Goal: Use online tool/utility: Utilize a website feature to perform a specific function

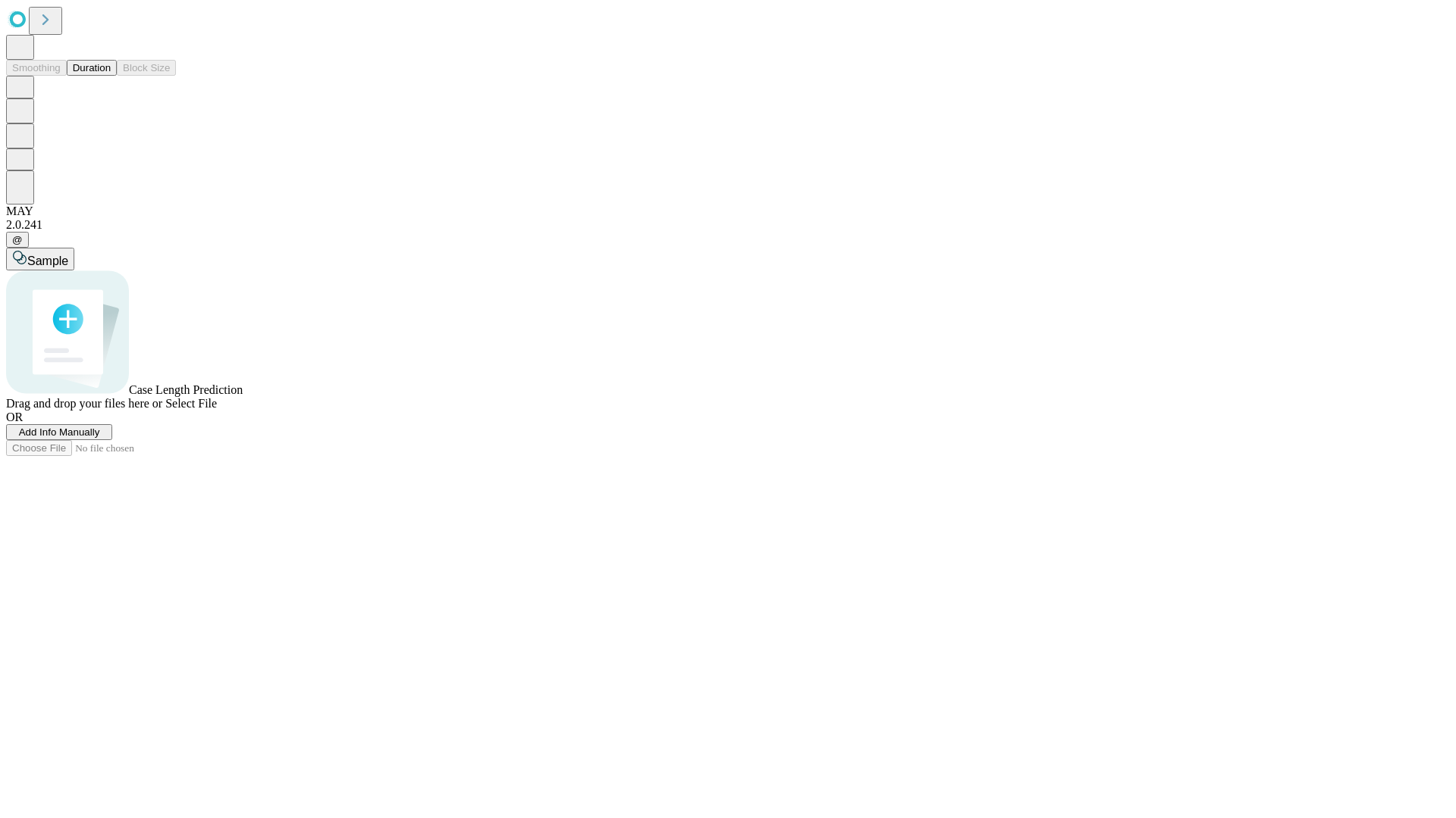
click at [110, 76] on button "Duration" at bounding box center [92, 68] width 50 height 16
click at [100, 438] on span "Add Info Manually" at bounding box center [59, 432] width 81 height 11
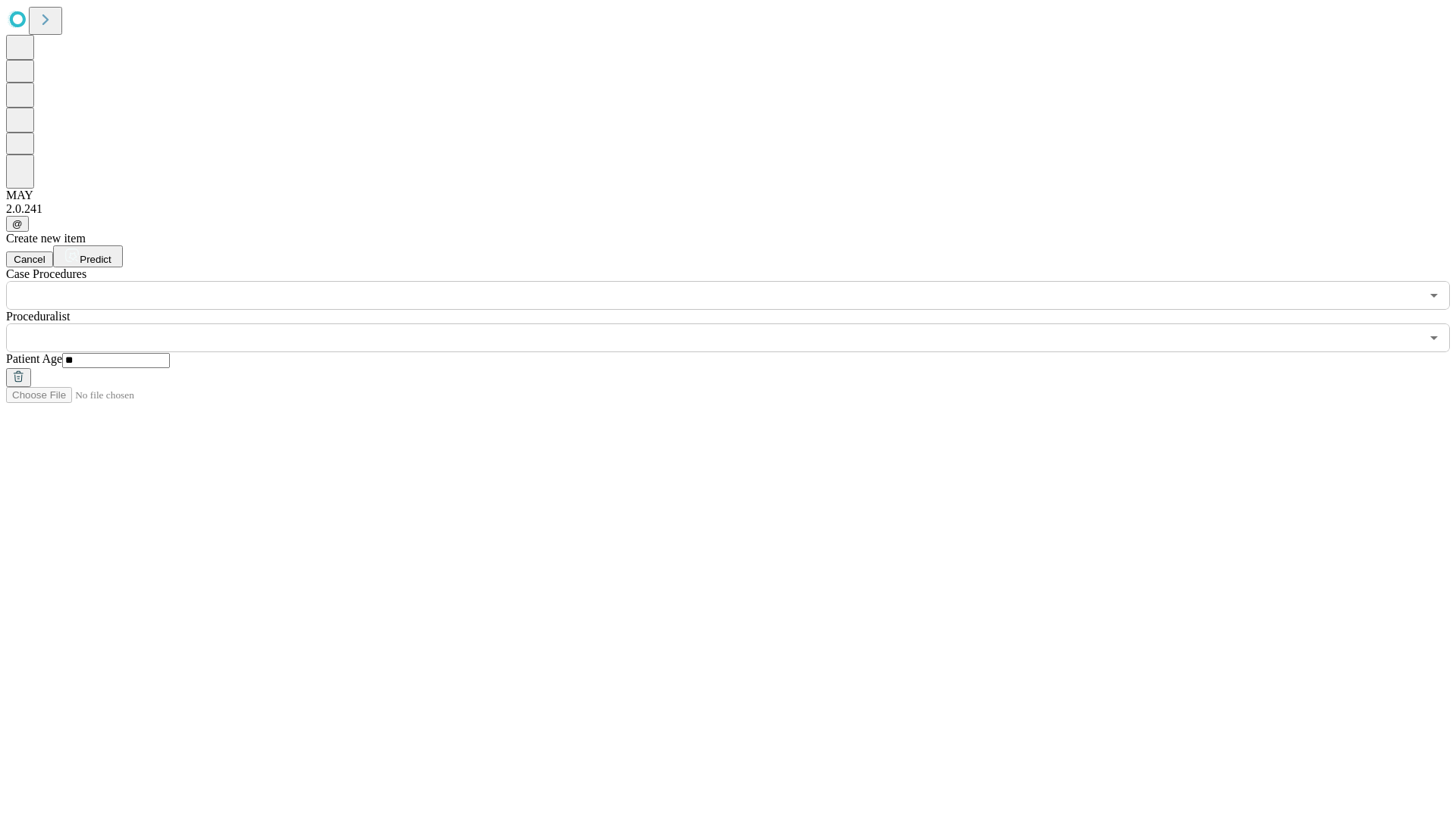
type input "**"
click at [738, 323] on input "text" at bounding box center [713, 337] width 1414 height 29
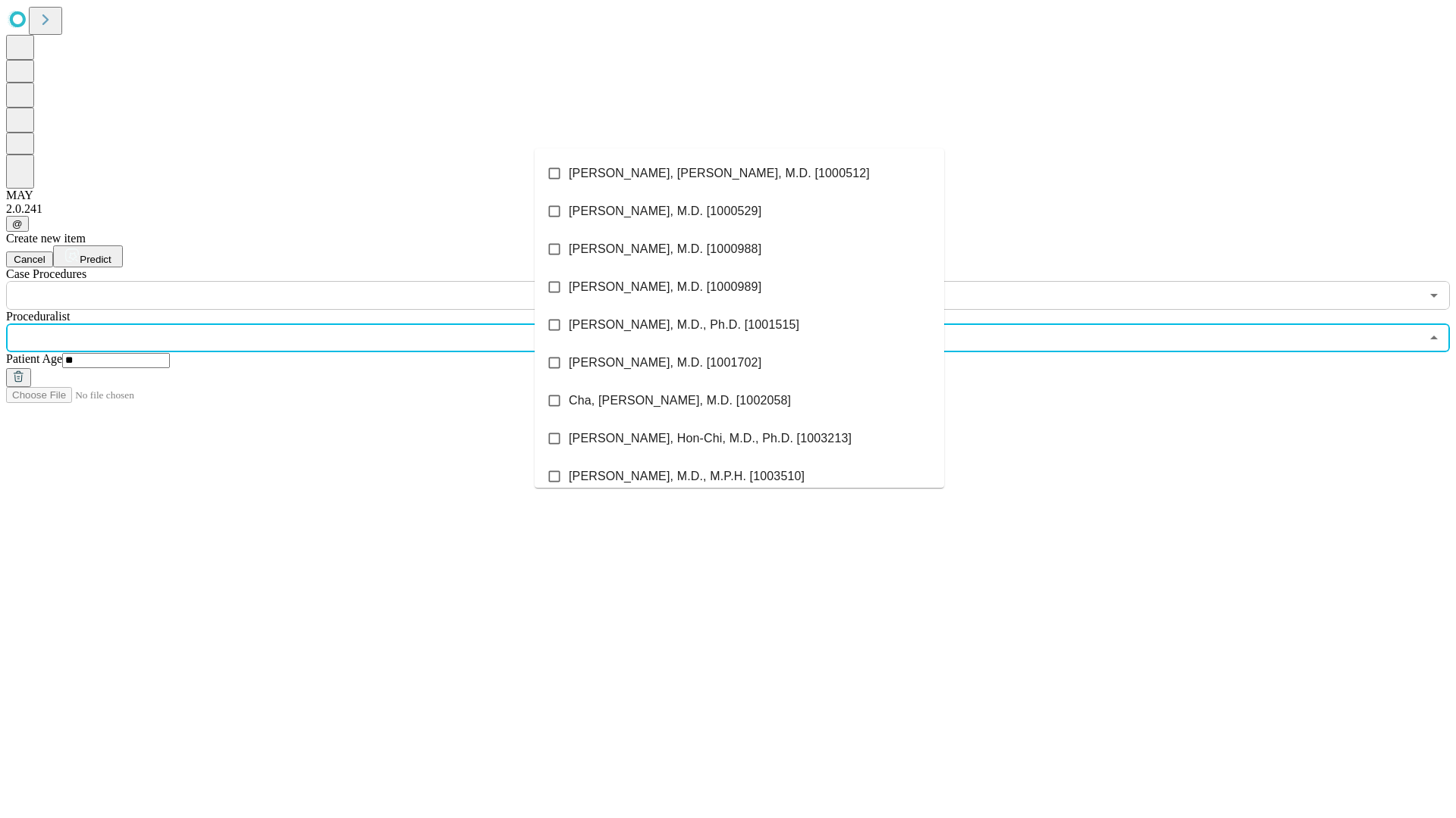
click at [739, 174] on li "[PERSON_NAME], [PERSON_NAME], M.D. [1000512]" at bounding box center [739, 174] width 410 height 38
click at [318, 281] on input "text" at bounding box center [713, 295] width 1414 height 29
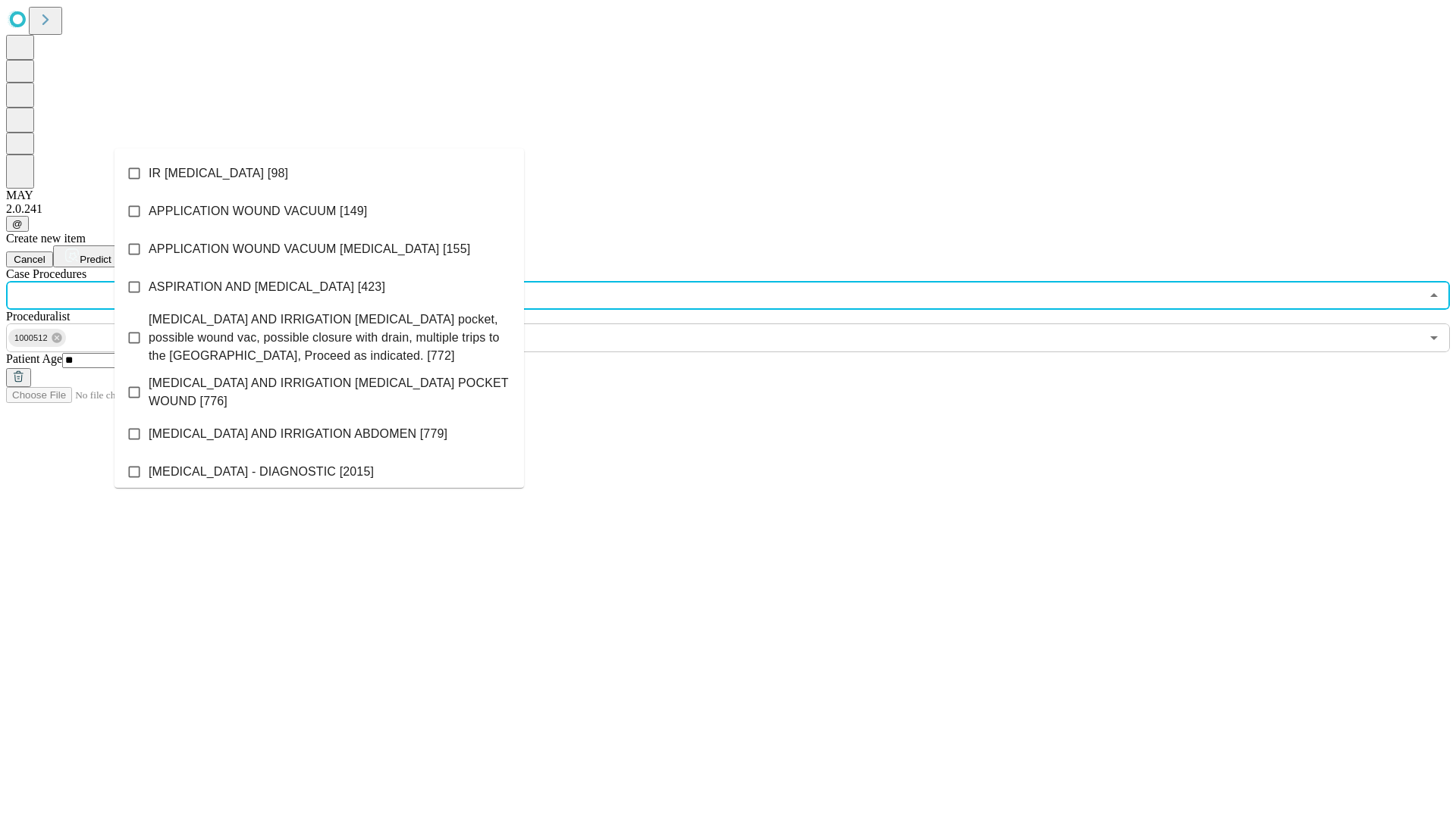
click at [319, 174] on li "IR [MEDICAL_DATA] [98]" at bounding box center [319, 174] width 410 height 38
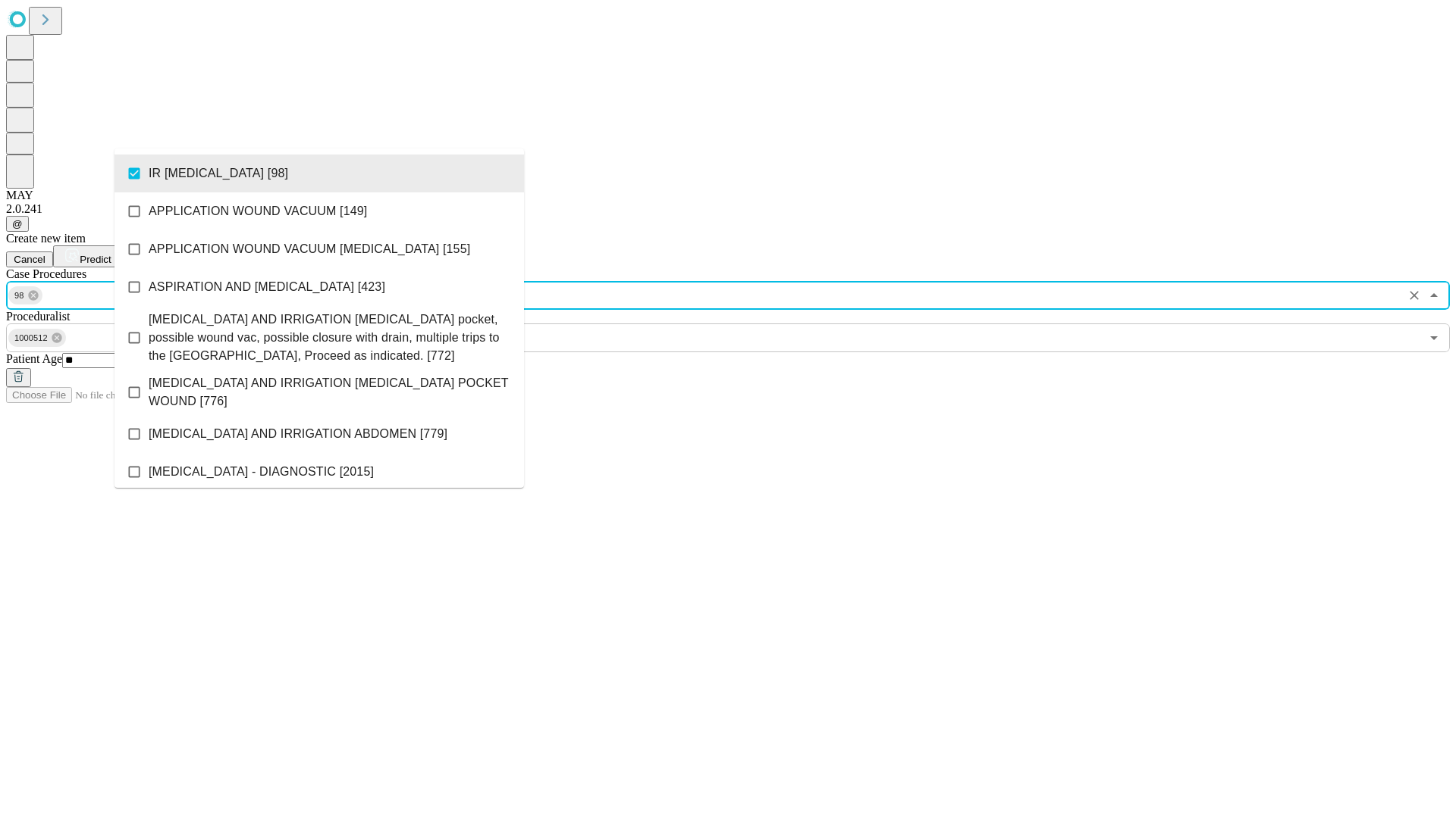
click at [110, 254] on span "Predict" at bounding box center [96, 259] width 31 height 11
